Goal: Transaction & Acquisition: Purchase product/service

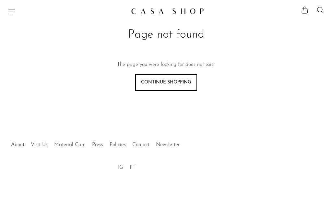
click at [11, 8] on icon "Menu" at bounding box center [12, 11] width 8 height 8
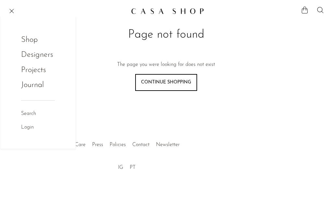
click at [26, 39] on link "Shop" at bounding box center [33, 40] width 25 height 12
click at [26, 40] on link "Shop" at bounding box center [33, 40] width 25 height 12
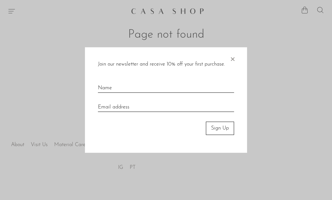
click at [233, 57] on span "×" at bounding box center [232, 57] width 6 height 21
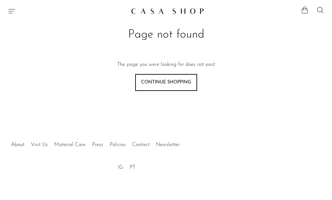
click at [323, 10] on icon at bounding box center [320, 10] width 6 height 6
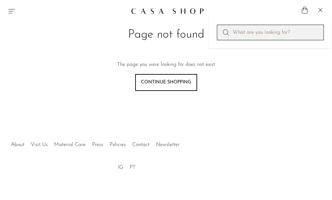
click at [283, 35] on input "Perform a search" at bounding box center [270, 33] width 107 height 16
type input "Necklace"
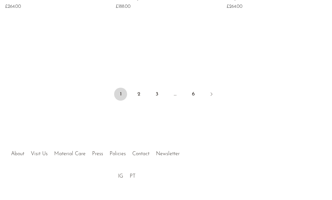
scroll to position [748, 0]
click at [140, 94] on link "2" at bounding box center [138, 93] width 13 height 13
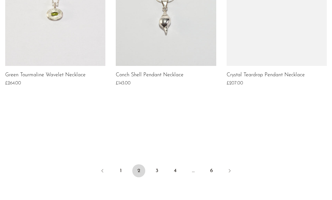
scroll to position [672, 0]
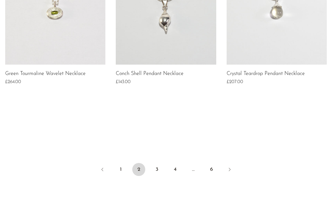
click at [157, 169] on link "3" at bounding box center [157, 169] width 13 height 13
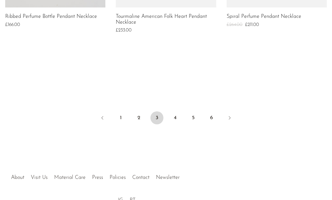
scroll to position [736, 0]
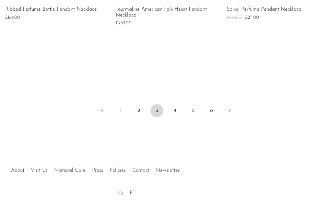
click at [178, 111] on link "4" at bounding box center [175, 110] width 13 height 13
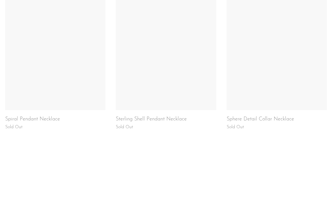
scroll to position [633, 0]
